Goal: Task Accomplishment & Management: Manage account settings

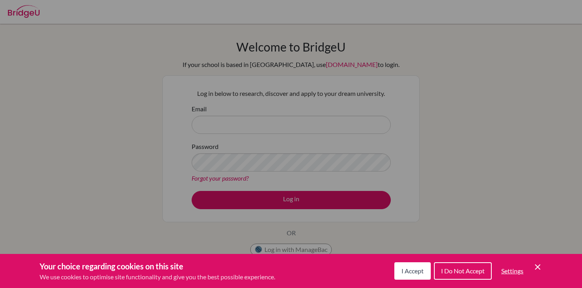
click at [412, 270] on span "I Accept" at bounding box center [413, 271] width 22 height 8
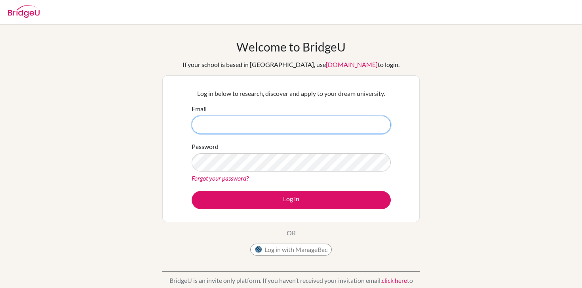
click at [288, 127] on input "Email" at bounding box center [291, 125] width 199 height 18
type input "[EMAIL_ADDRESS][DOMAIN_NAME]"
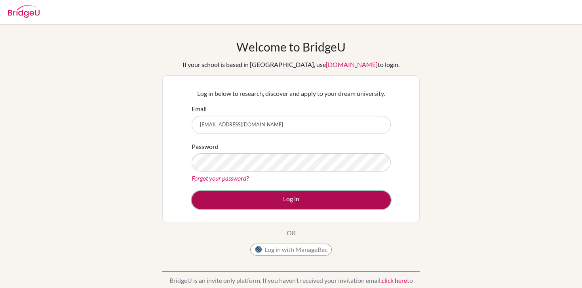
click at [281, 202] on button "Log in" at bounding box center [291, 200] width 199 height 18
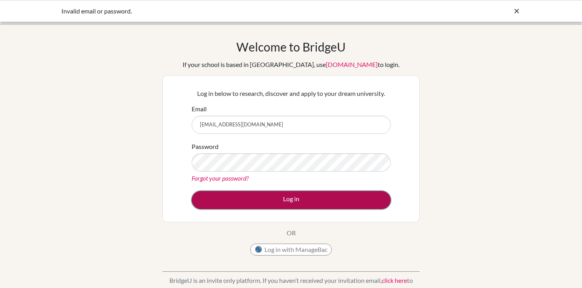
click at [257, 196] on button "Log in" at bounding box center [291, 200] width 199 height 18
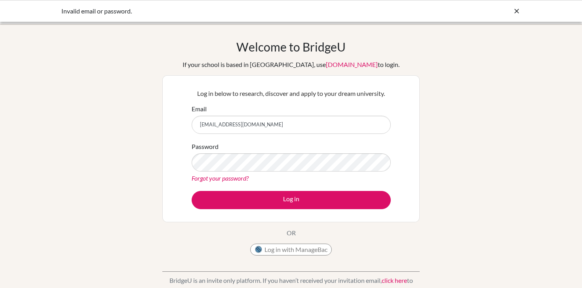
click at [293, 171] on div "Password Forgot your password?" at bounding box center [291, 162] width 199 height 41
click at [284, 252] on button "Log in with ManageBac" at bounding box center [291, 250] width 82 height 12
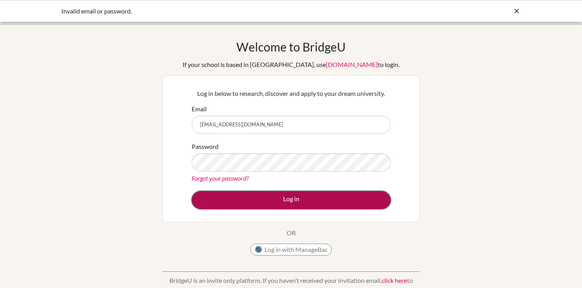
click at [245, 192] on button "Log in" at bounding box center [291, 200] width 199 height 18
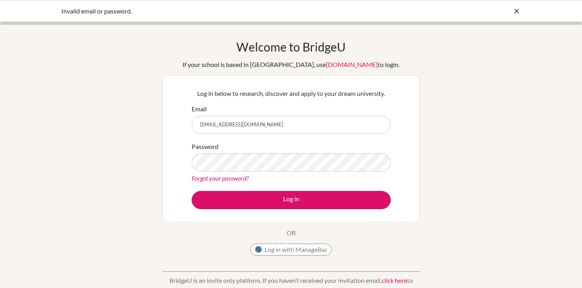
click at [288, 127] on input "[EMAIL_ADDRESS][DOMAIN_NAME]" at bounding box center [291, 125] width 199 height 18
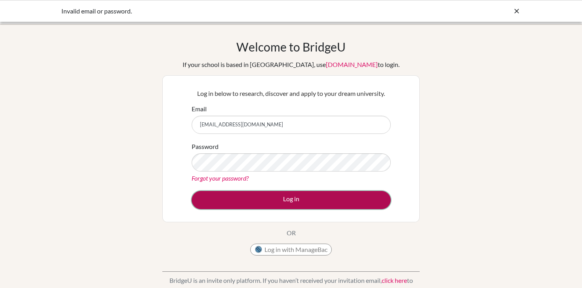
click at [243, 204] on button "Log in" at bounding box center [291, 200] width 199 height 18
